Goal: Transaction & Acquisition: Purchase product/service

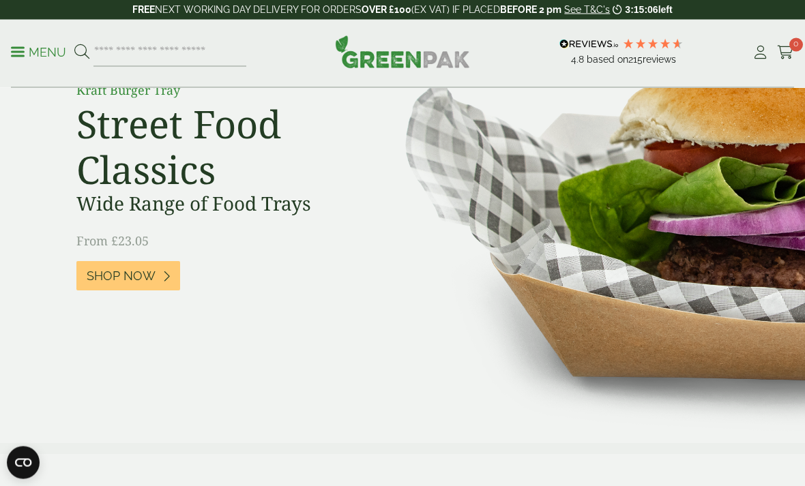
scroll to position [141, 0]
click at [165, 279] on icon at bounding box center [166, 276] width 8 height 12
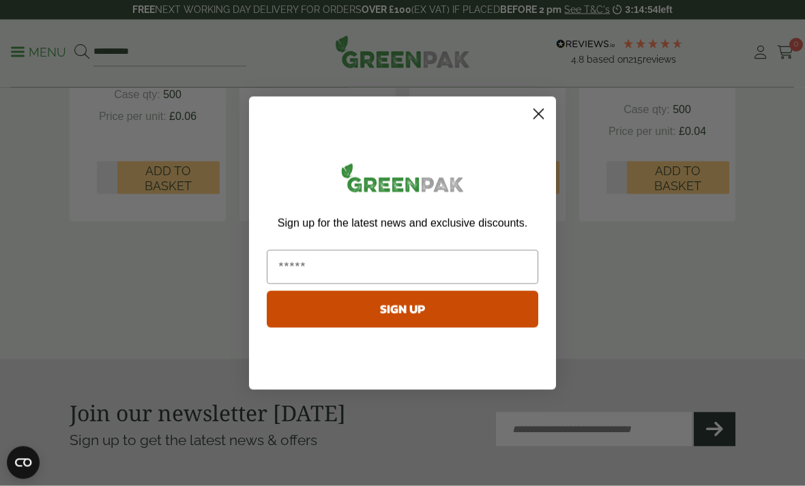
scroll to position [1671, 0]
click at [540, 115] on icon "Close dialog" at bounding box center [539, 114] width 10 height 10
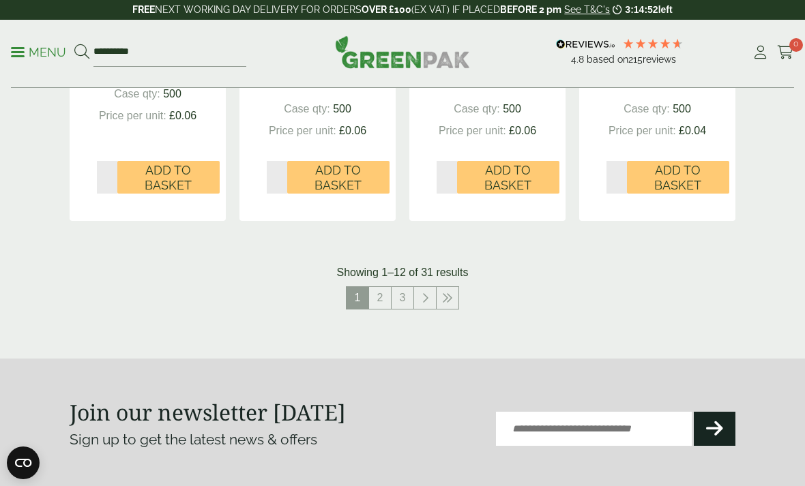
click at [423, 293] on icon at bounding box center [424, 298] width 7 height 11
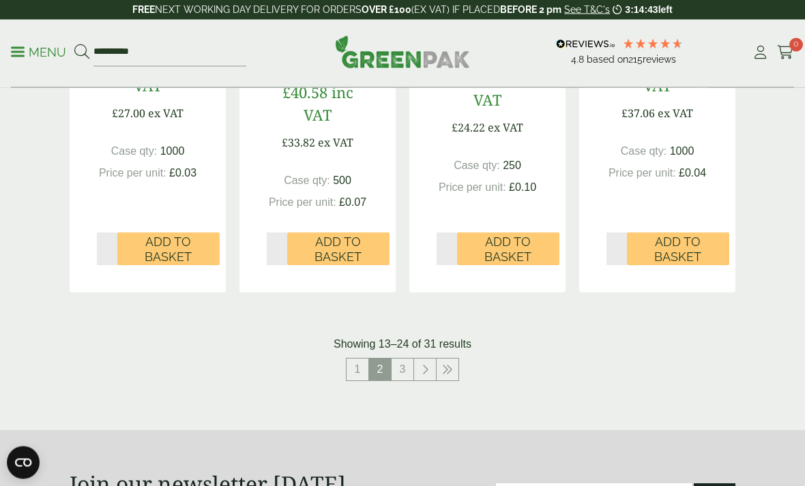
click at [425, 365] on icon at bounding box center [424, 370] width 7 height 11
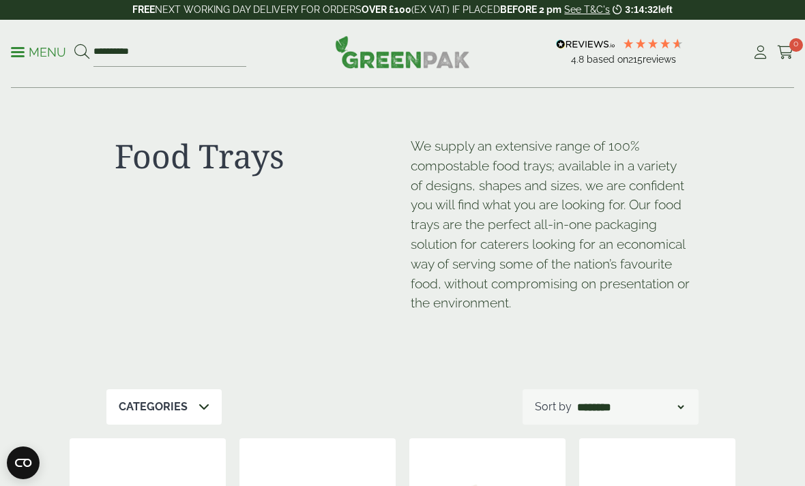
click at [42, 53] on p "Menu" at bounding box center [38, 52] width 55 height 16
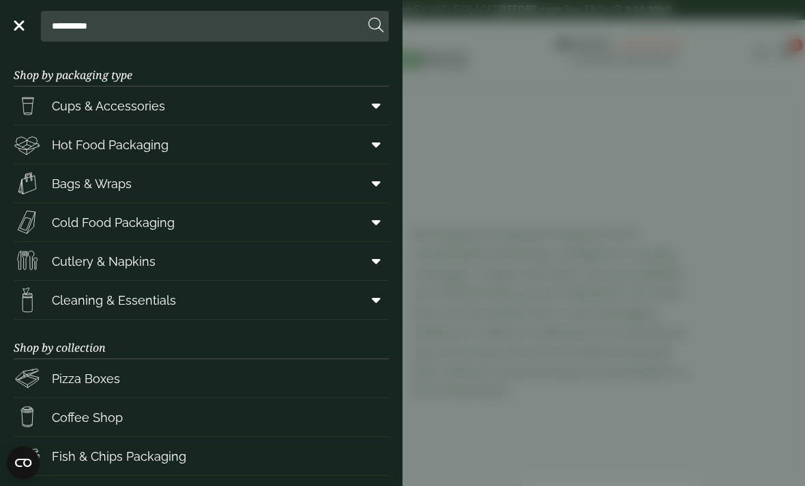
click at [272, 162] on link "Hot Food Packaging" at bounding box center [201, 144] width 375 height 38
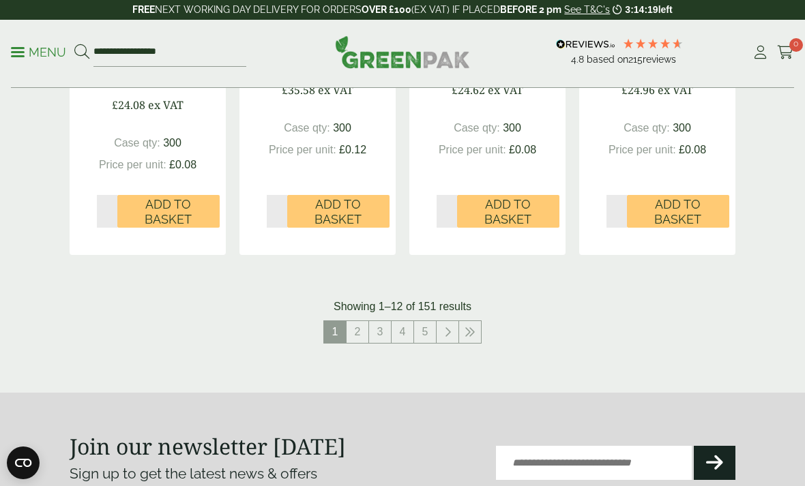
scroll to position [1647, 0]
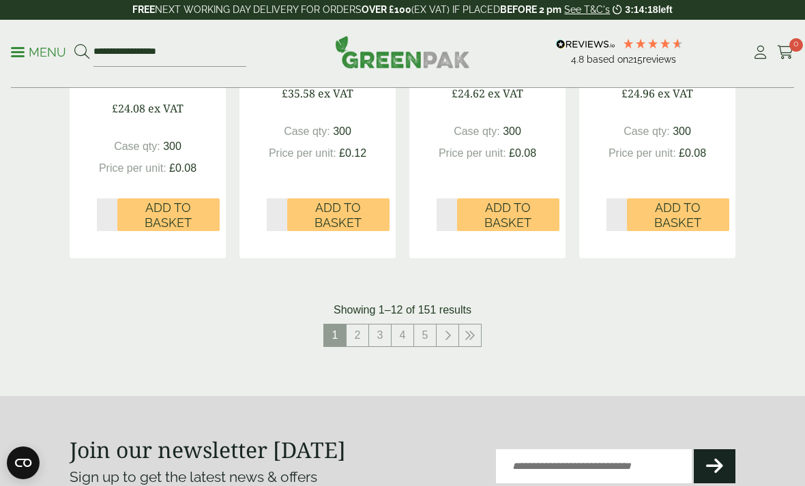
click at [453, 330] on link at bounding box center [447, 336] width 22 height 22
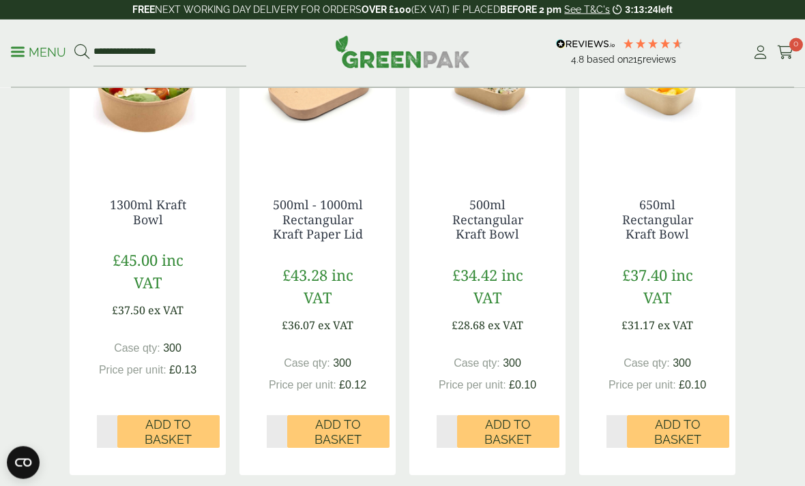
scroll to position [452, 0]
click at [680, 425] on span "Add to Basket" at bounding box center [677, 431] width 83 height 29
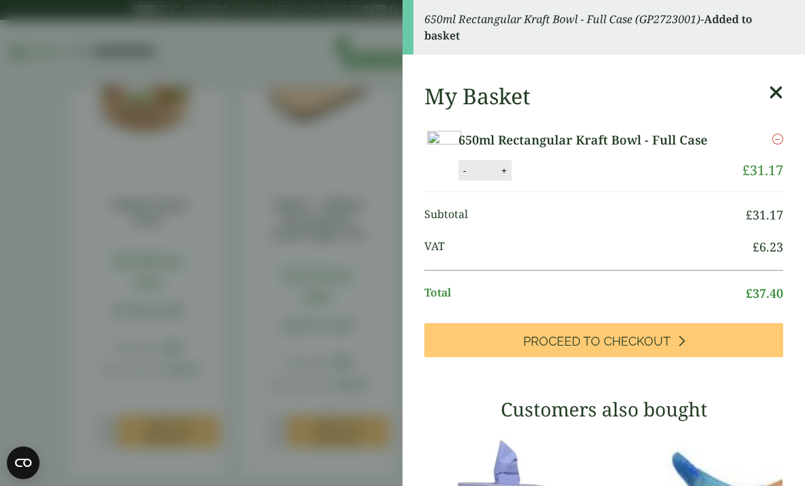
scroll to position [0, 0]
click at [777, 89] on icon at bounding box center [775, 92] width 14 height 19
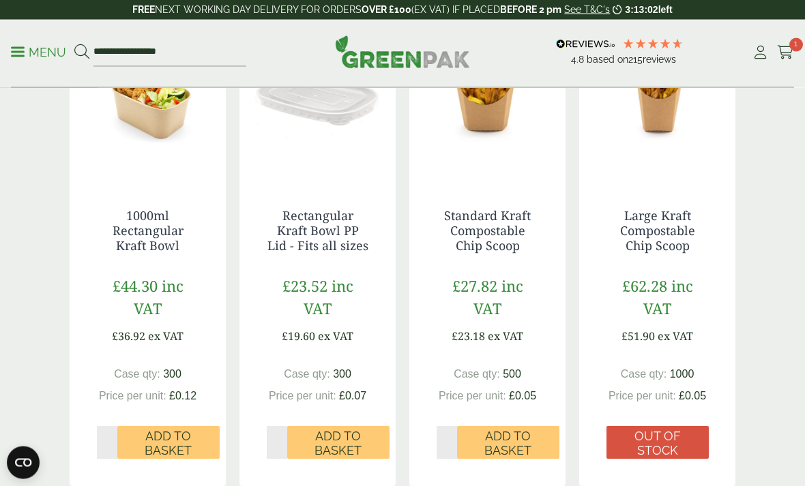
scroll to position [1444, 0]
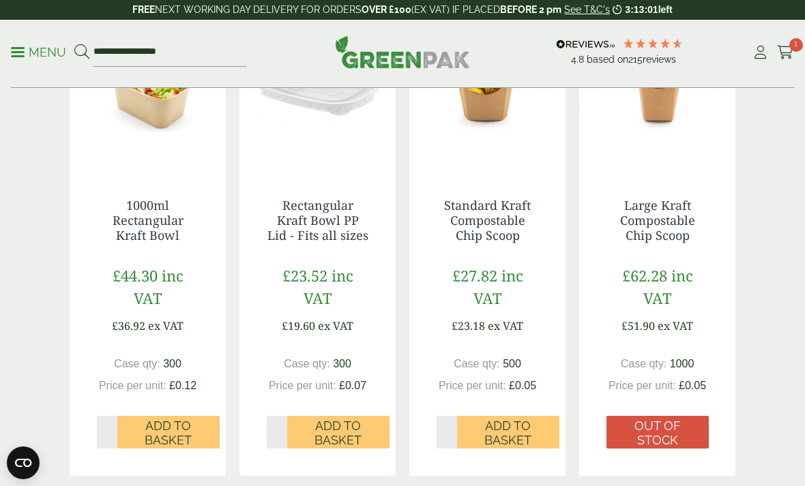
click at [348, 430] on span "Add to Basket" at bounding box center [338, 433] width 83 height 29
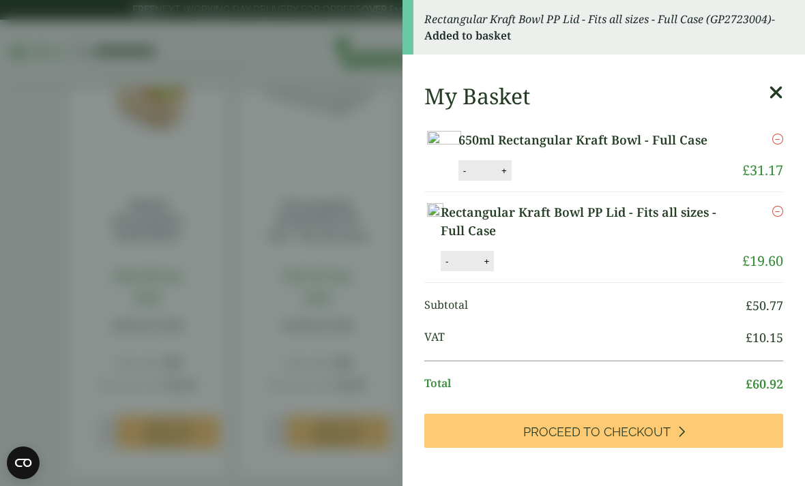
click at [777, 95] on icon at bounding box center [775, 92] width 14 height 19
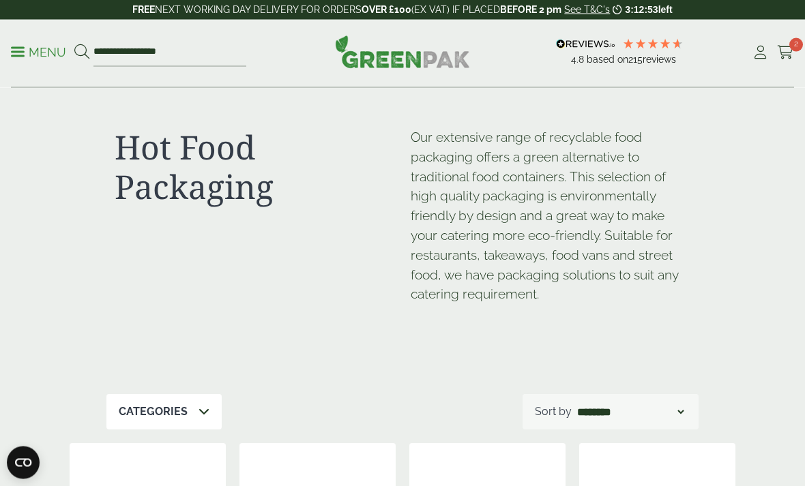
scroll to position [0, 0]
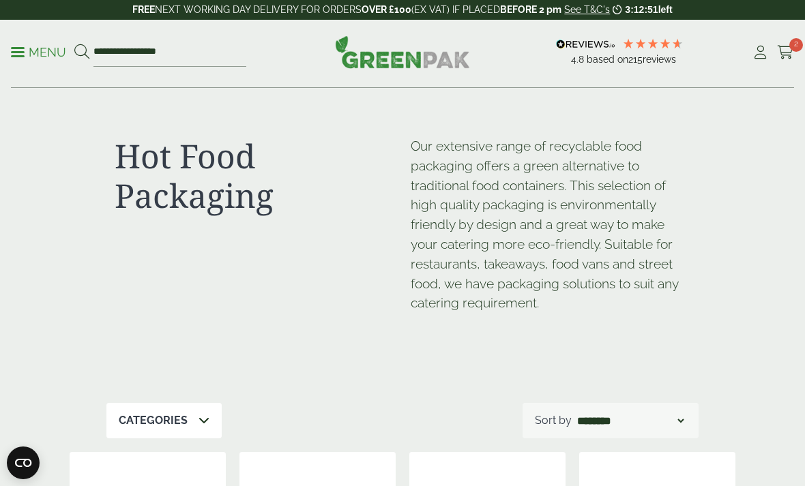
click at [31, 55] on p "Menu" at bounding box center [38, 52] width 55 height 16
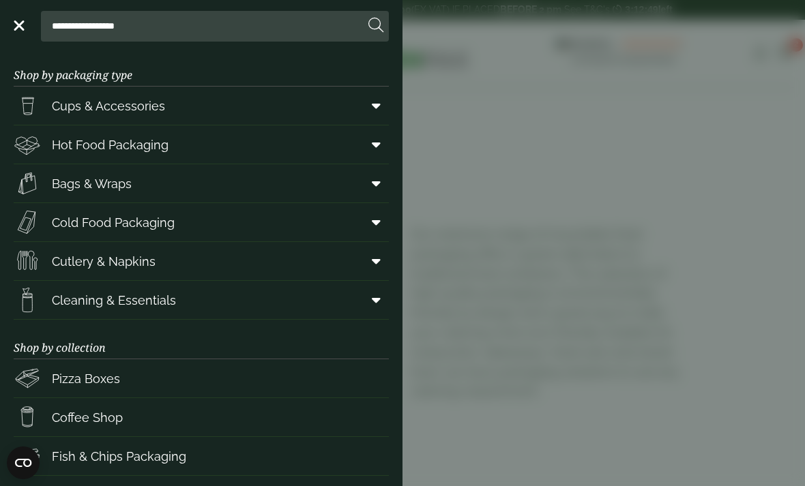
click at [320, 113] on link "Cups & Accessories" at bounding box center [201, 106] width 375 height 38
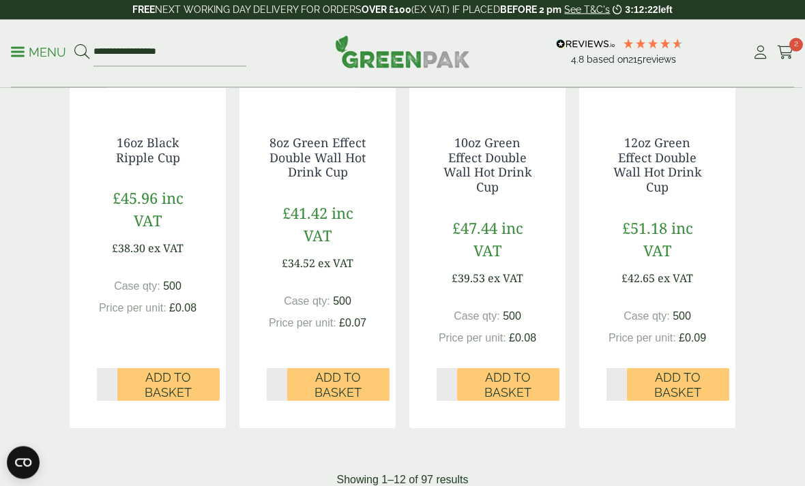
scroll to position [1366, 0]
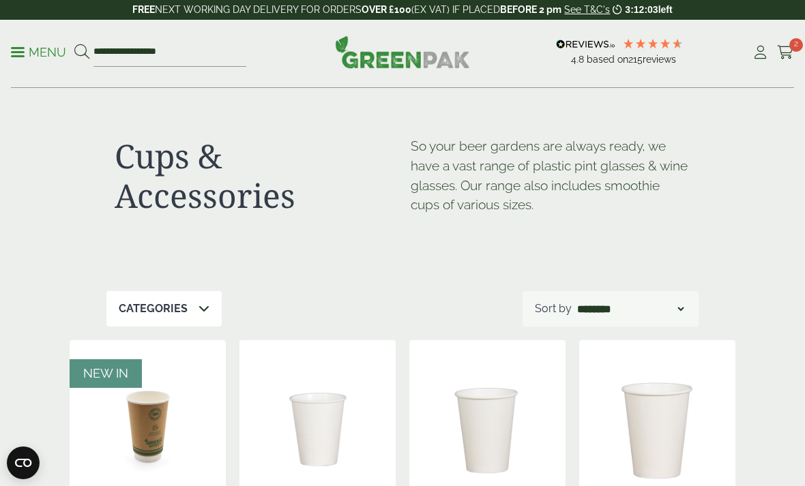
click at [46, 53] on p "Menu" at bounding box center [38, 52] width 55 height 16
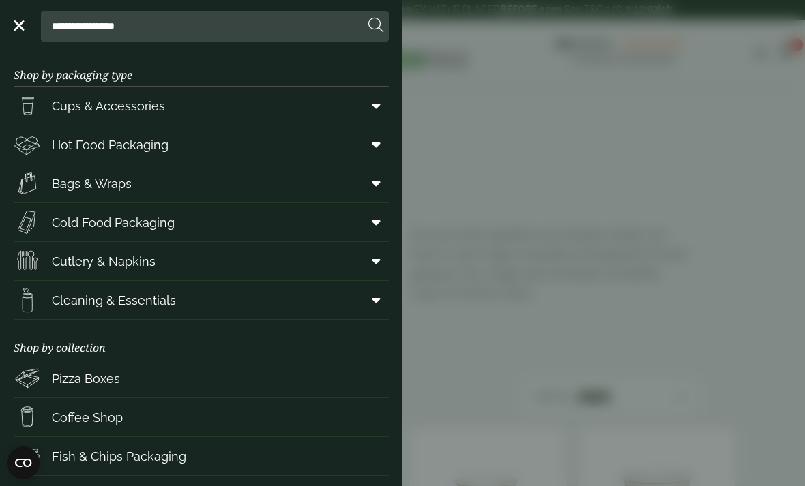
click at [299, 233] on link "Cold Food Packaging" at bounding box center [201, 222] width 375 height 38
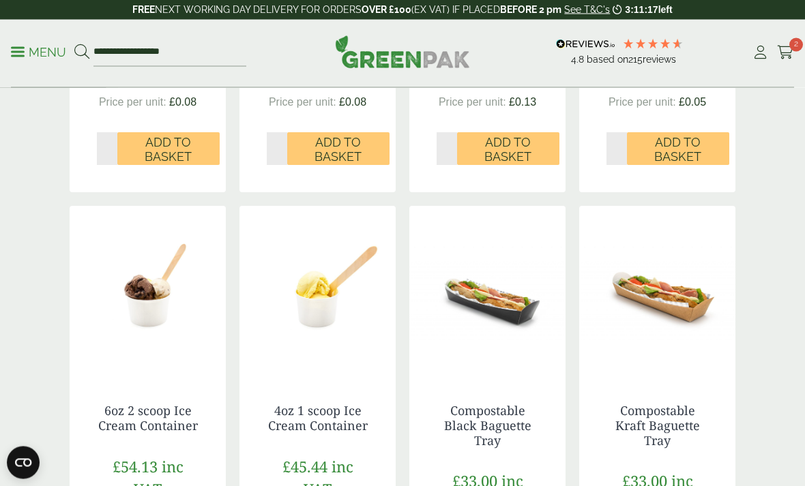
scroll to position [1178, 0]
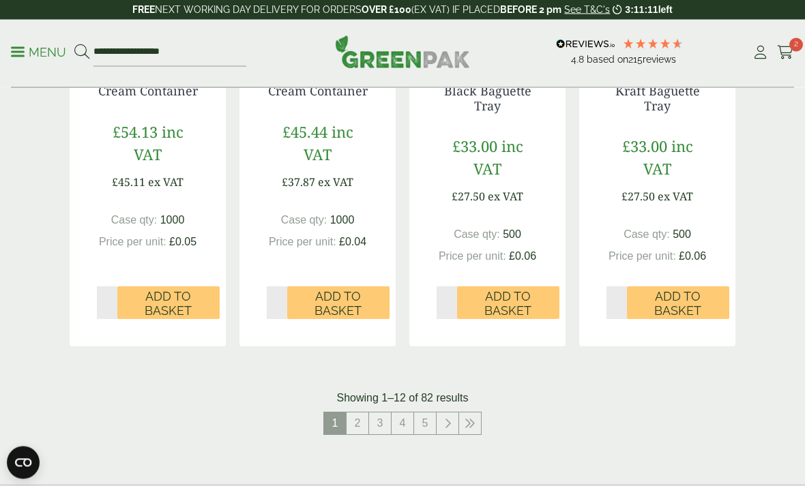
click at [440, 417] on link at bounding box center [447, 424] width 22 height 22
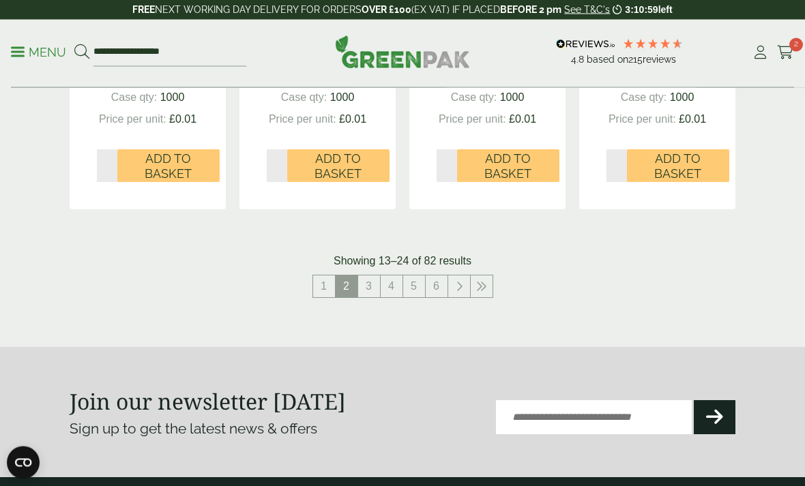
scroll to position [1686, 0]
click at [457, 281] on icon at bounding box center [458, 286] width 7 height 11
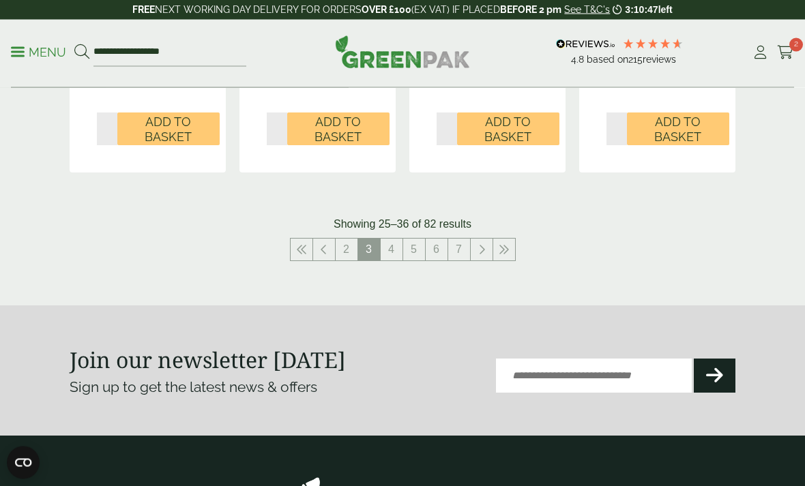
scroll to position [1671, 0]
click at [483, 244] on icon at bounding box center [481, 249] width 7 height 11
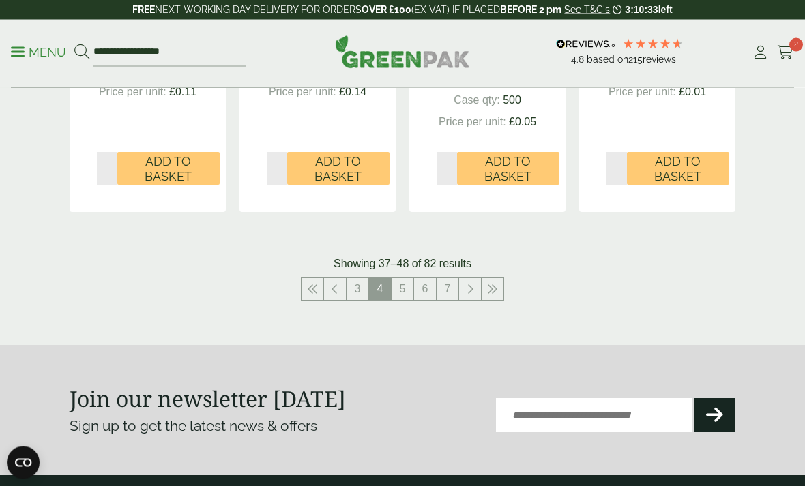
scroll to position [1737, 0]
click at [464, 284] on link at bounding box center [470, 289] width 22 height 22
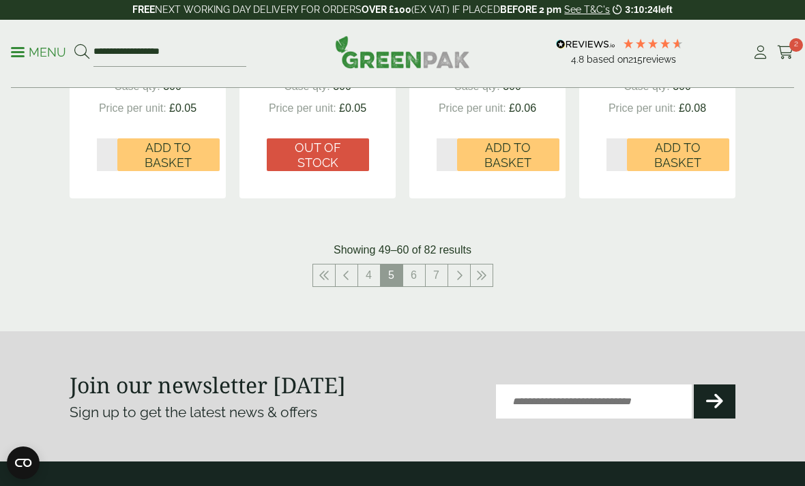
scroll to position [1699, 0]
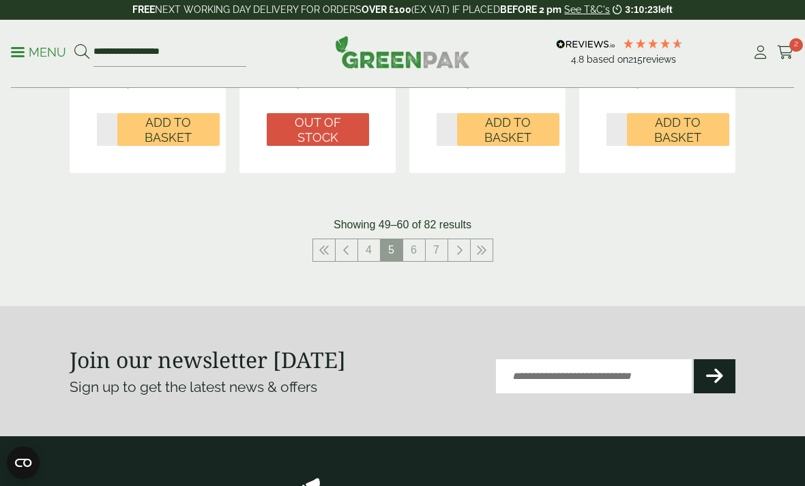
click at [457, 245] on icon at bounding box center [458, 250] width 7 height 11
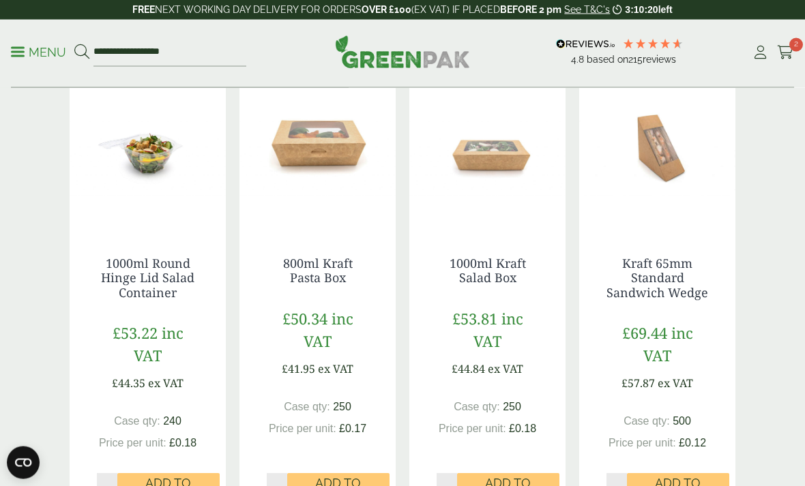
scroll to position [1353, 0]
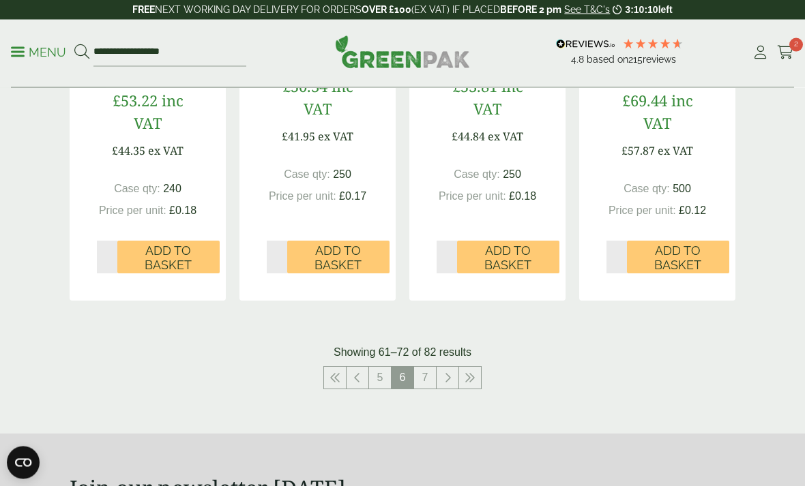
click at [448, 373] on icon at bounding box center [447, 378] width 7 height 11
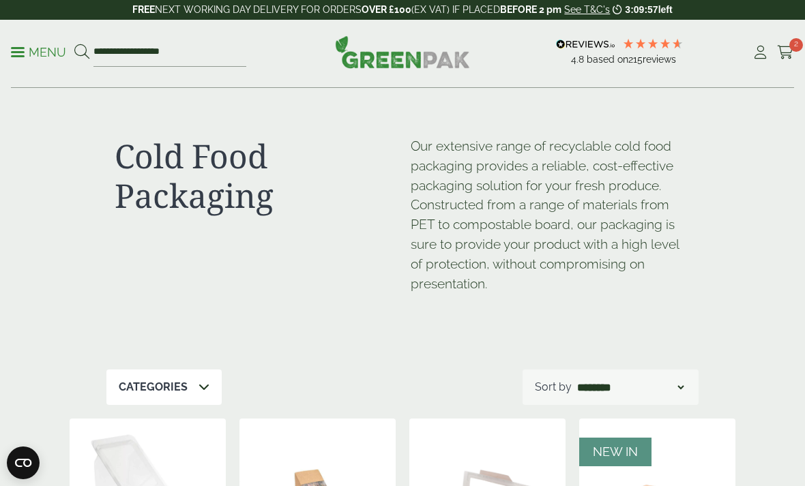
click at [53, 59] on p "Menu" at bounding box center [38, 52] width 55 height 16
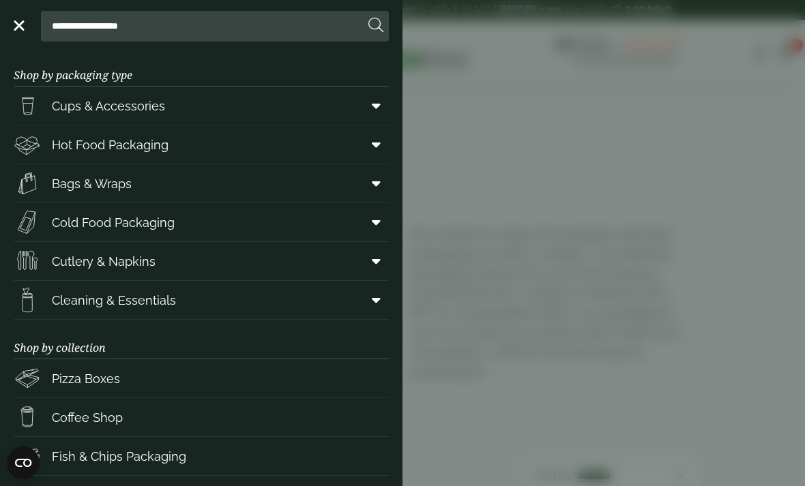
click at [228, 190] on link "Bags & Wraps" at bounding box center [201, 183] width 375 height 38
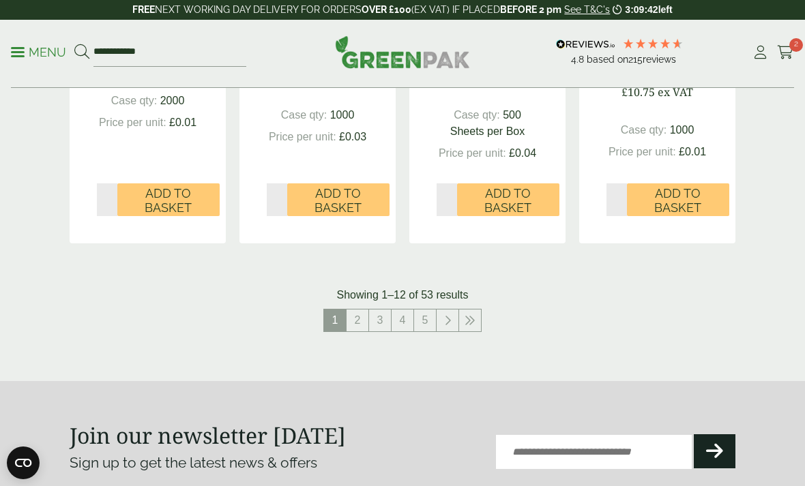
scroll to position [1611, 0]
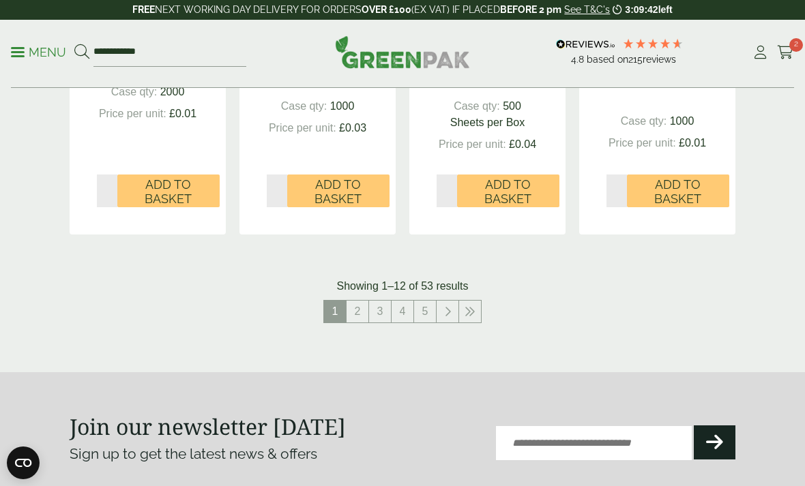
click at [447, 312] on link at bounding box center [447, 312] width 22 height 22
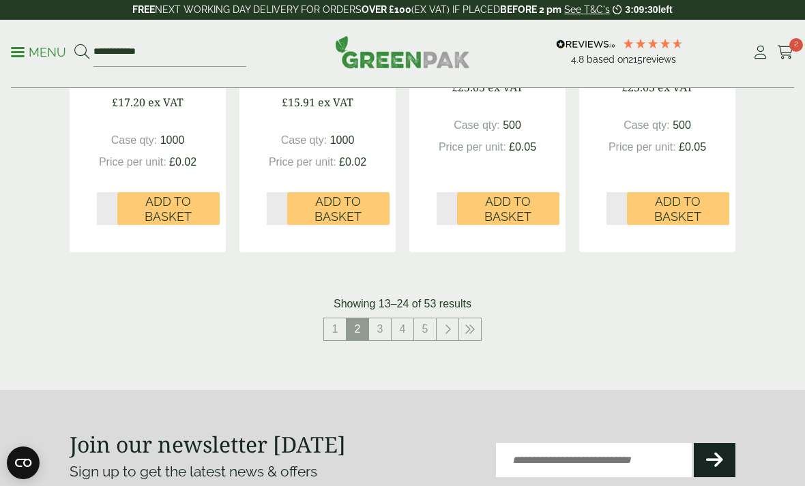
scroll to position [1587, 0]
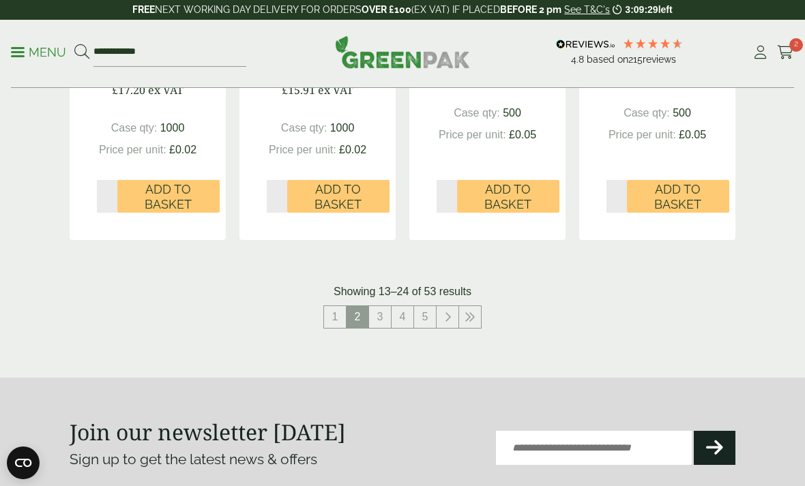
click at [455, 306] on link at bounding box center [447, 317] width 22 height 22
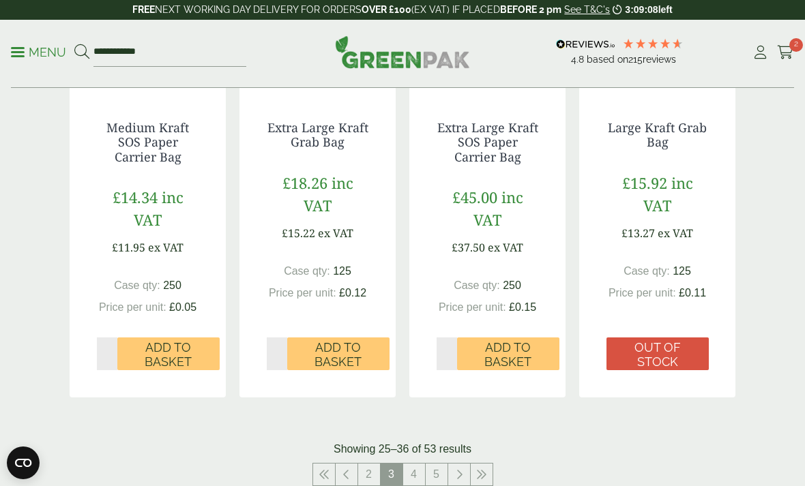
scroll to position [1464, 0]
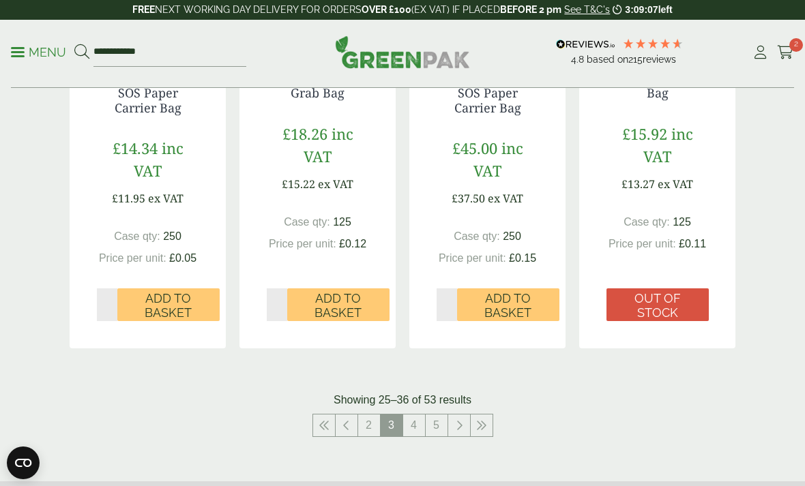
click at [458, 427] on link at bounding box center [459, 426] width 22 height 22
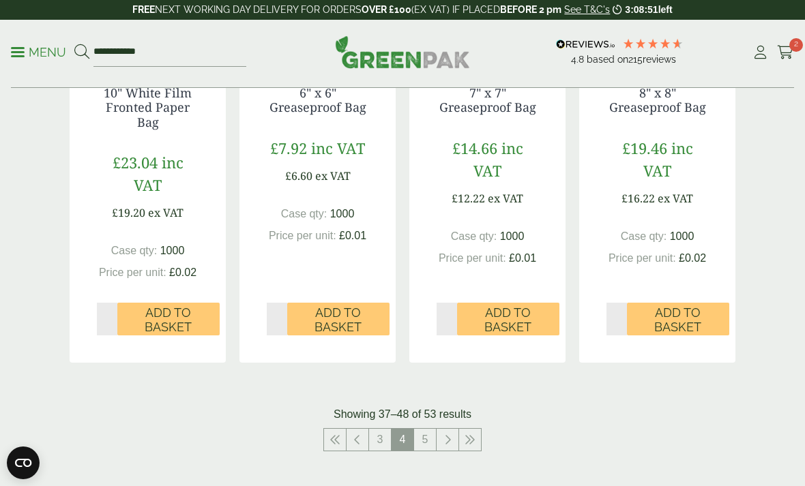
scroll to position [1491, 0]
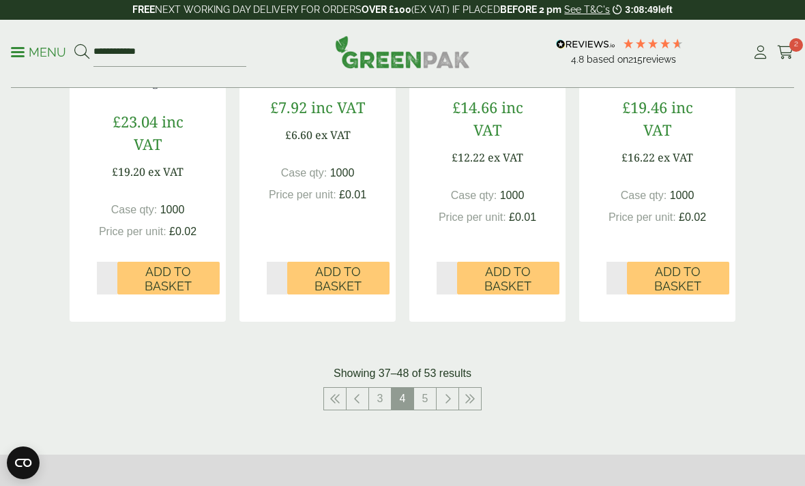
click at [448, 393] on icon at bounding box center [447, 398] width 7 height 11
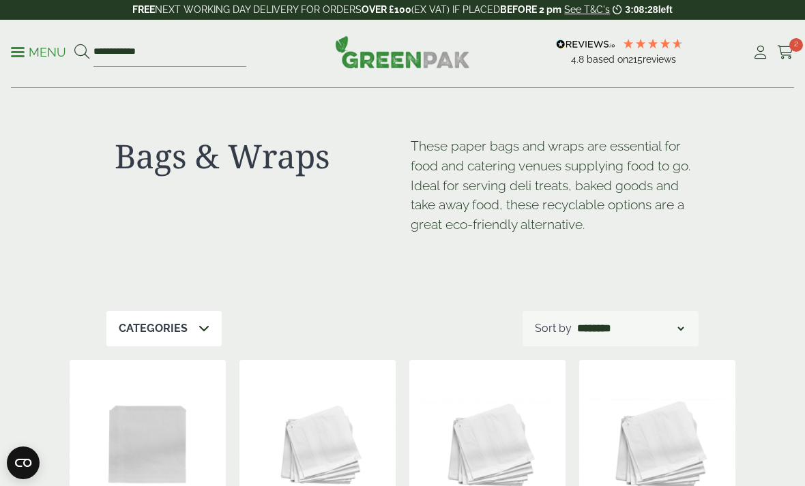
click at [42, 44] on p "Menu" at bounding box center [38, 52] width 55 height 16
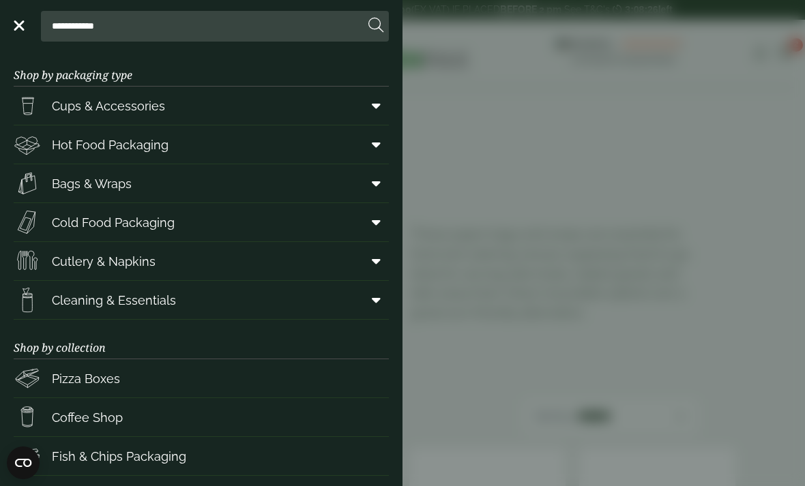
click at [246, 275] on link "Cutlery & Napkins" at bounding box center [201, 261] width 375 height 38
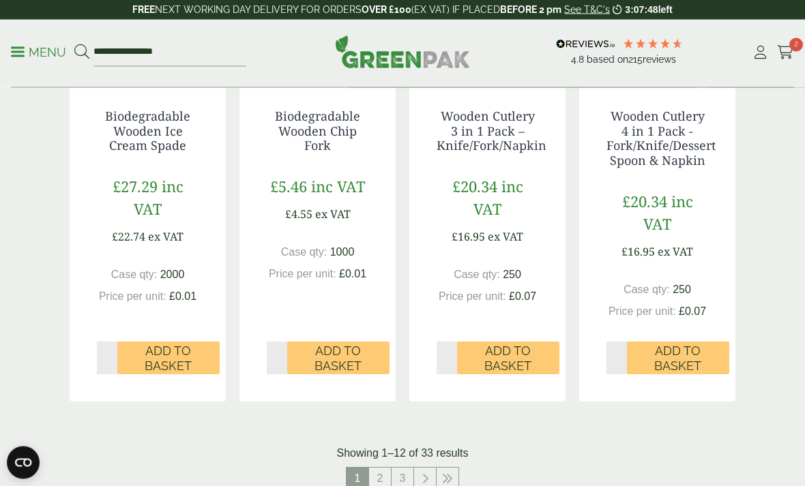
scroll to position [1474, 0]
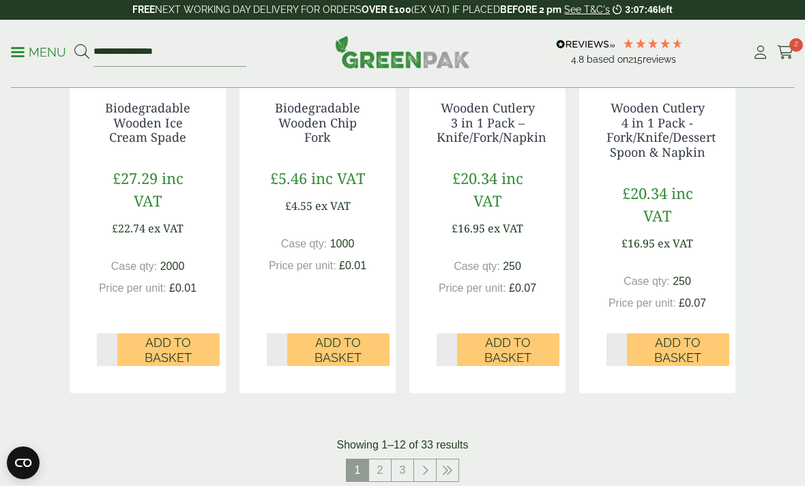
click at [431, 460] on link at bounding box center [425, 471] width 22 height 22
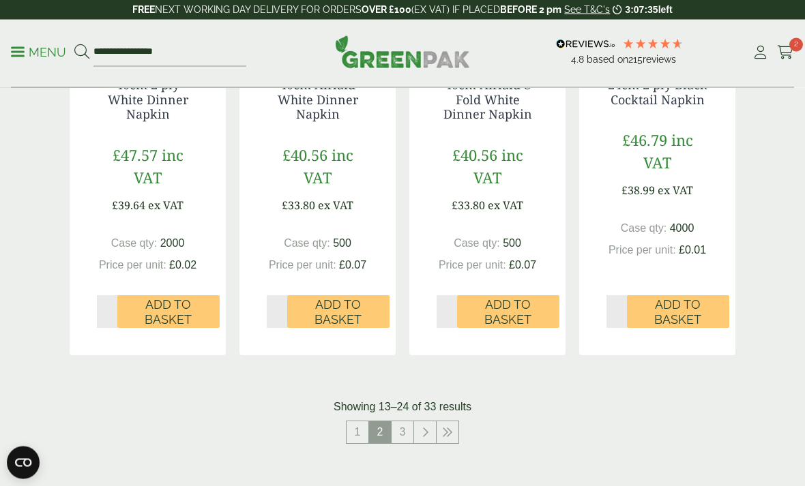
scroll to position [1502, 0]
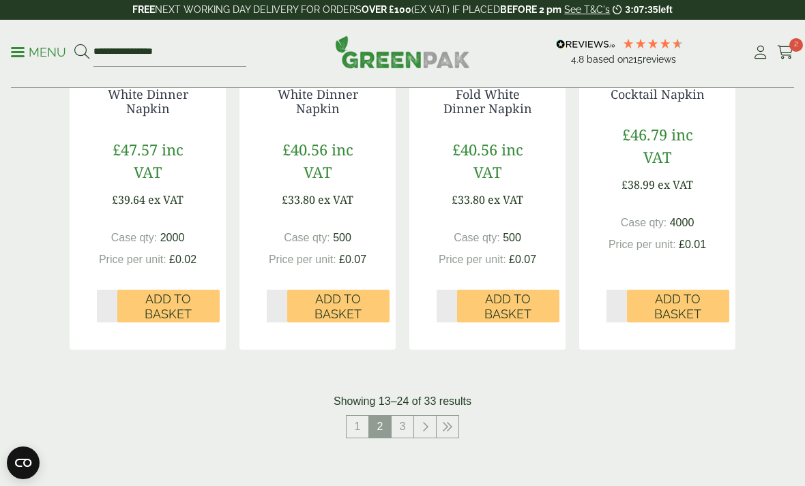
click at [426, 421] on icon at bounding box center [424, 426] width 7 height 11
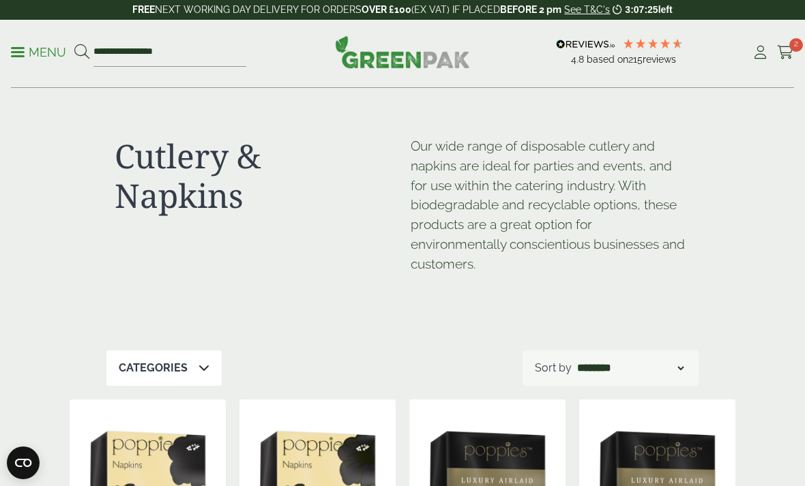
click at [29, 46] on p "Menu" at bounding box center [38, 52] width 55 height 16
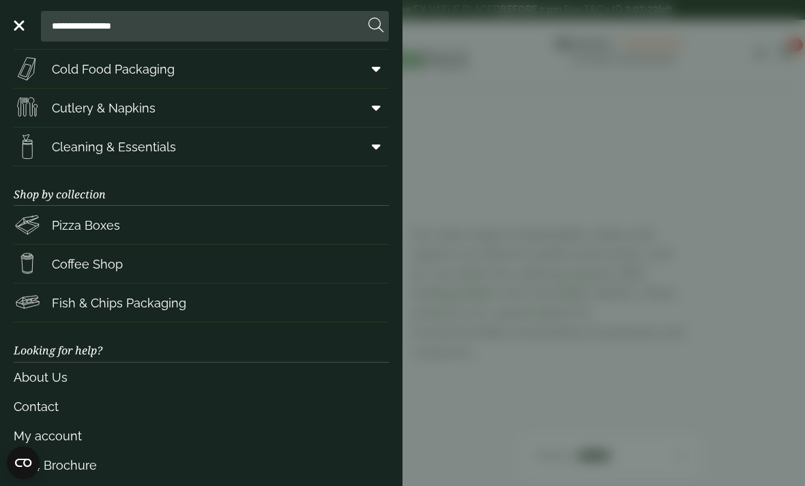
scroll to position [149, 0]
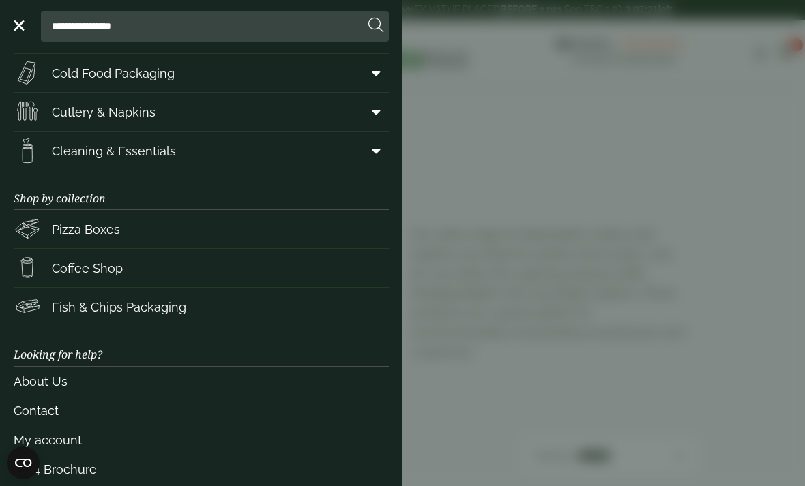
click at [102, 269] on span "Coffee Shop" at bounding box center [87, 268] width 71 height 18
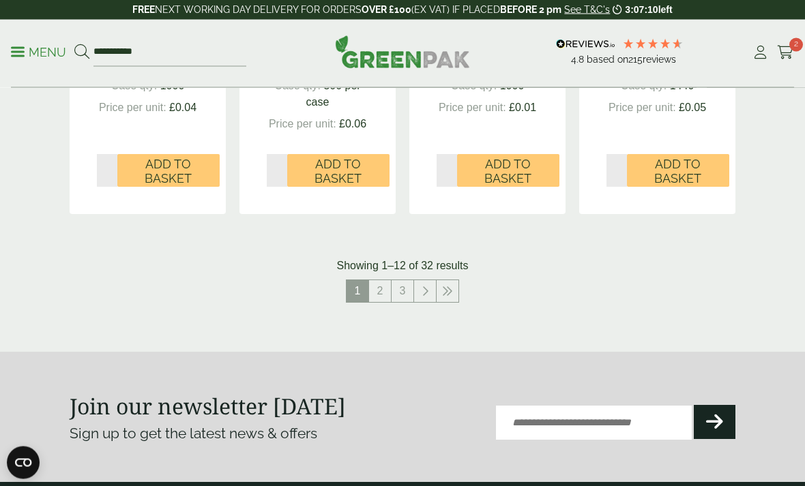
scroll to position [1506, 0]
click at [427, 294] on icon at bounding box center [424, 291] width 7 height 11
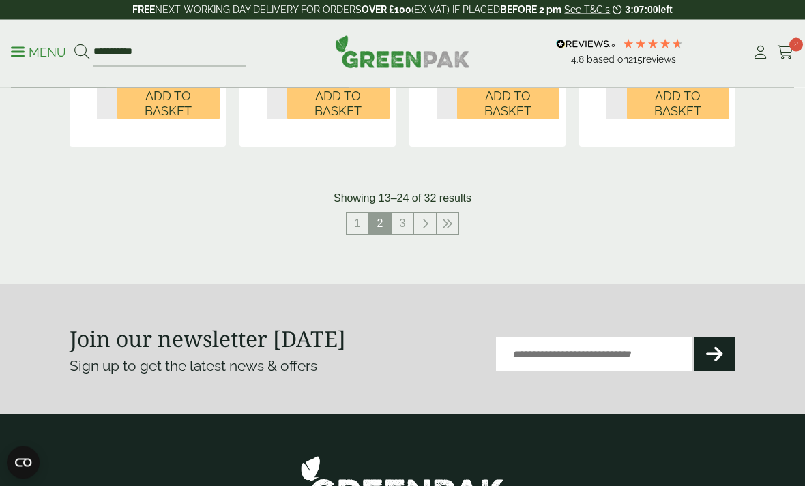
scroll to position [1572, 0]
click at [420, 226] on link at bounding box center [425, 224] width 22 height 22
